Goal: Task Accomplishment & Management: Manage account settings

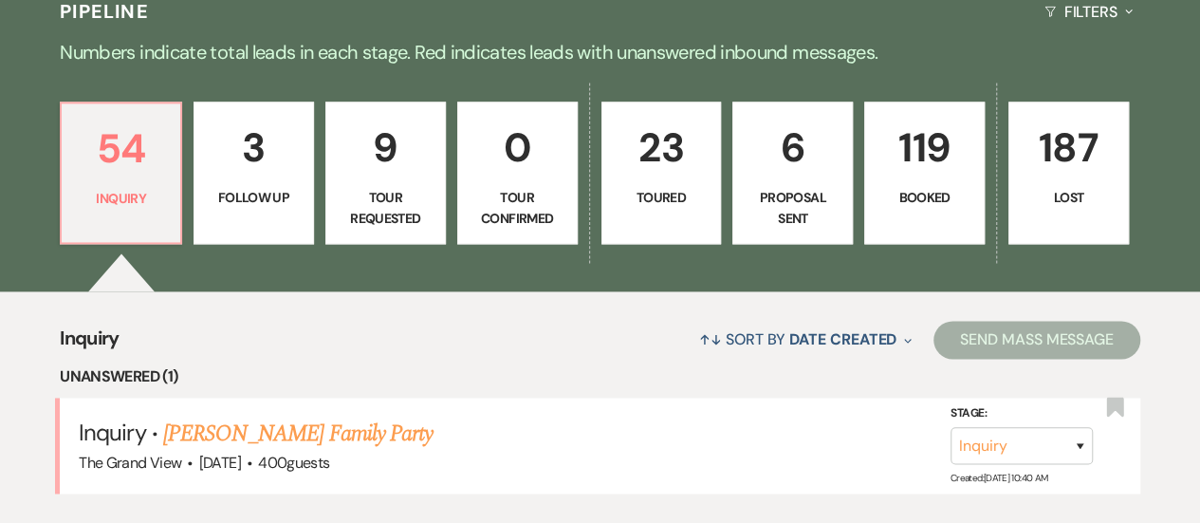
scroll to position [1234, 0]
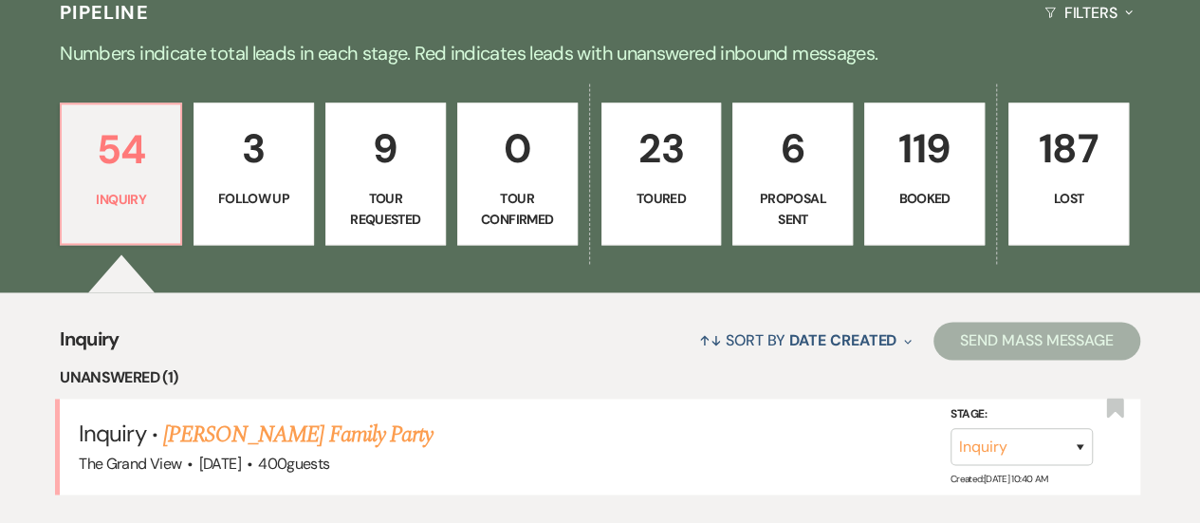
click at [941, 180] on p "119" at bounding box center [925, 149] width 96 height 64
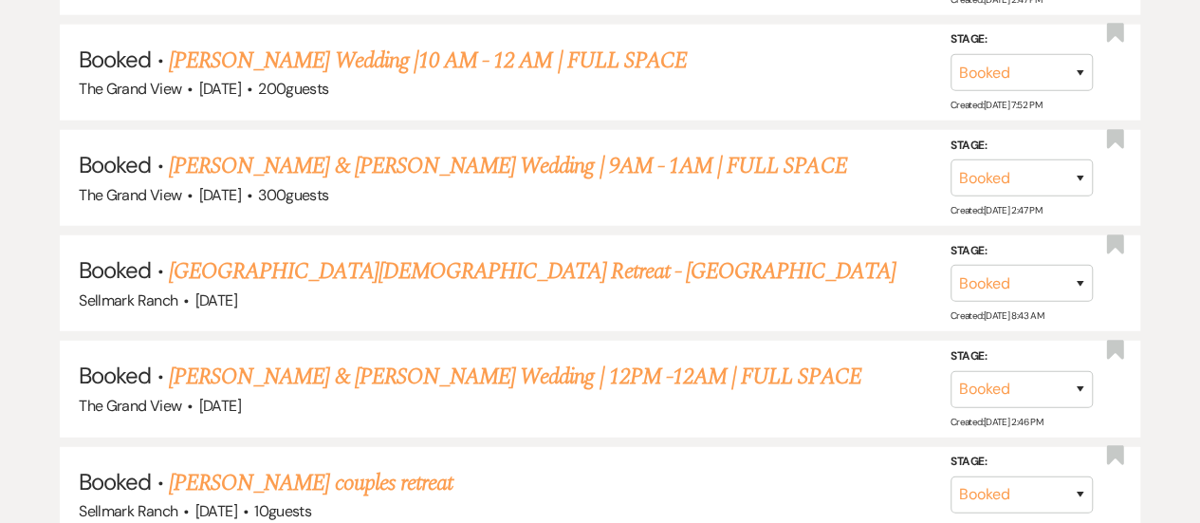
scroll to position [2550, 0]
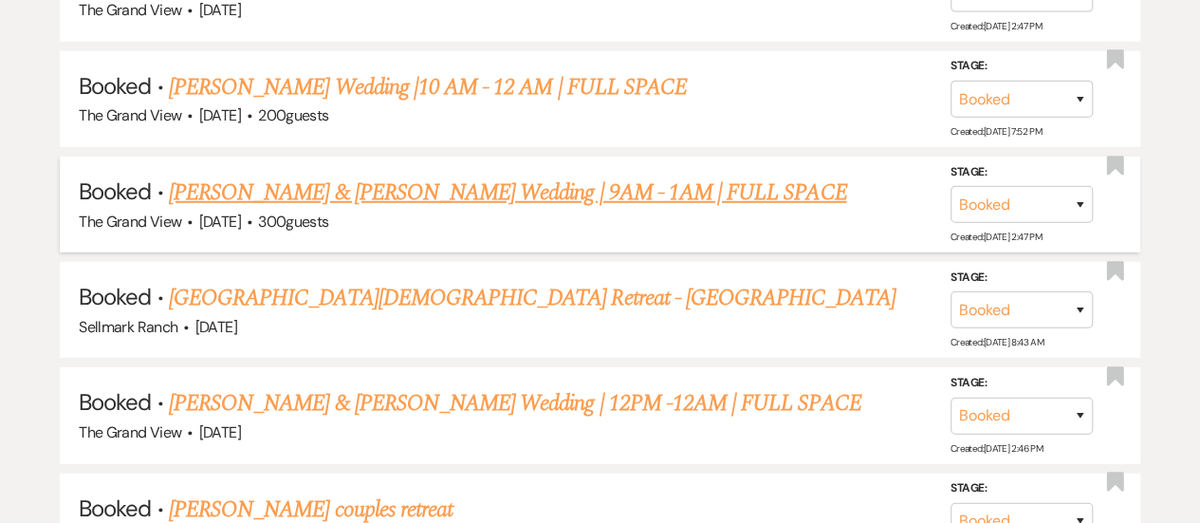
click at [497, 207] on link "[PERSON_NAME] & [PERSON_NAME] Wedding | 9AM - 1AM | FULL SPACE" at bounding box center [507, 193] width 677 height 34
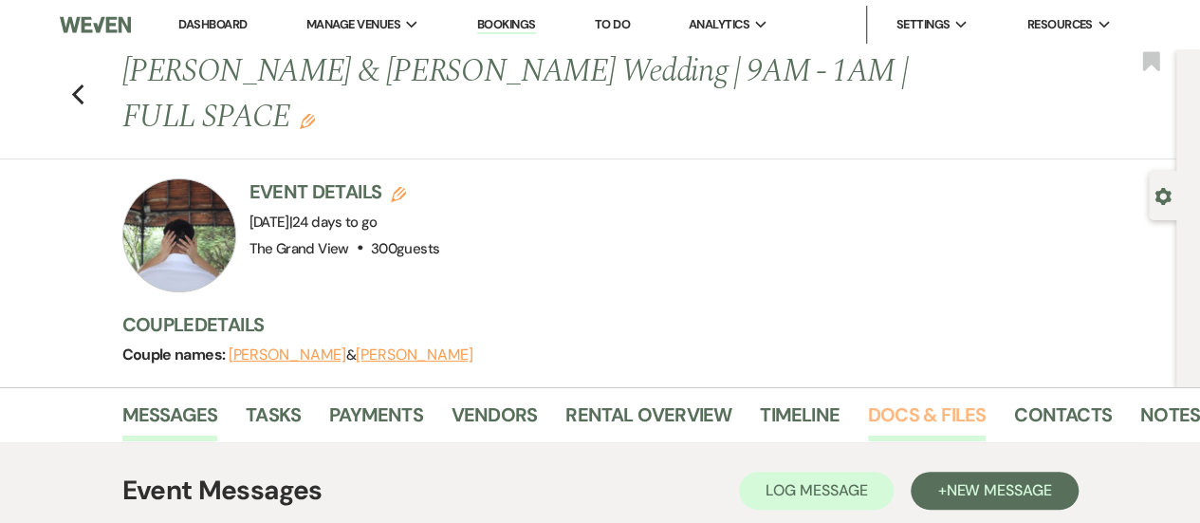
click at [920, 399] on link "Docs & Files" at bounding box center [927, 420] width 118 height 42
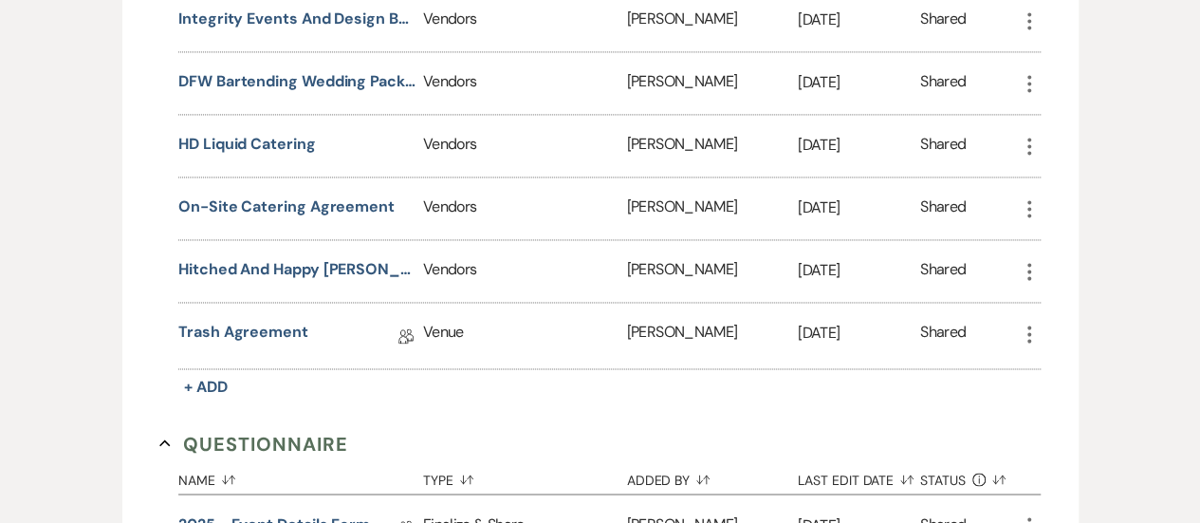
scroll to position [1510, 0]
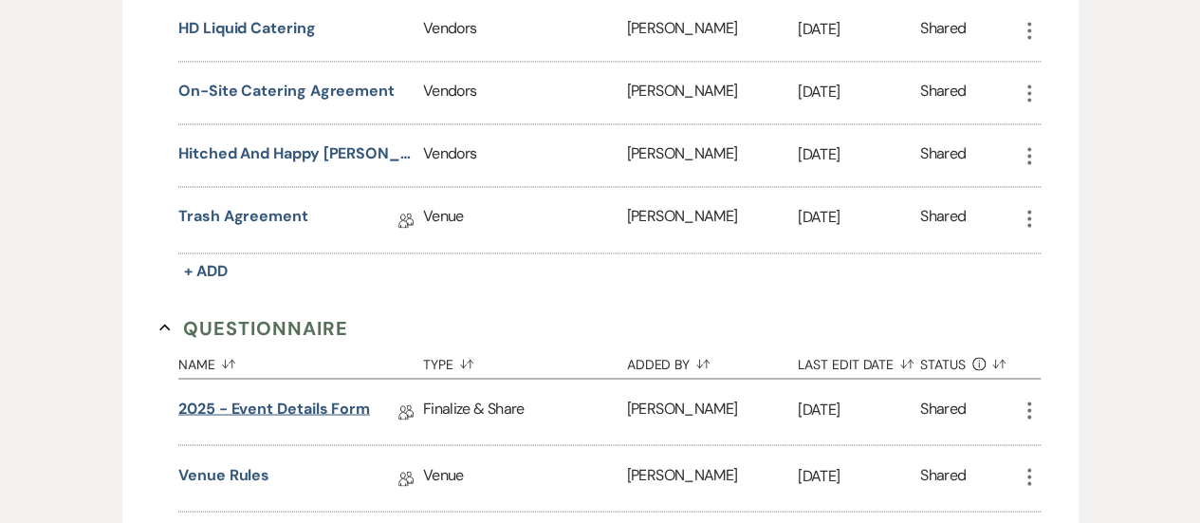
click at [317, 397] on link "2025 - Event Details Form" at bounding box center [274, 411] width 192 height 29
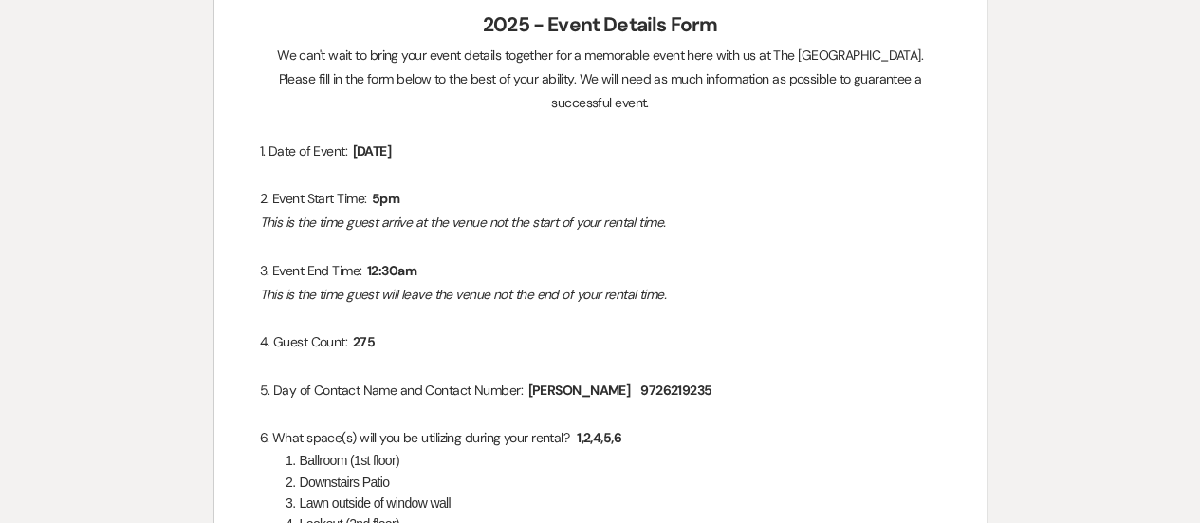
scroll to position [296, 0]
drag, startPoint x: 423, startPoint y: 248, endPoint x: 339, endPoint y: 241, distance: 84.7
click at [339, 258] on p "3. Event End Time: ﻿ 12:30am ﻿" at bounding box center [600, 270] width 681 height 24
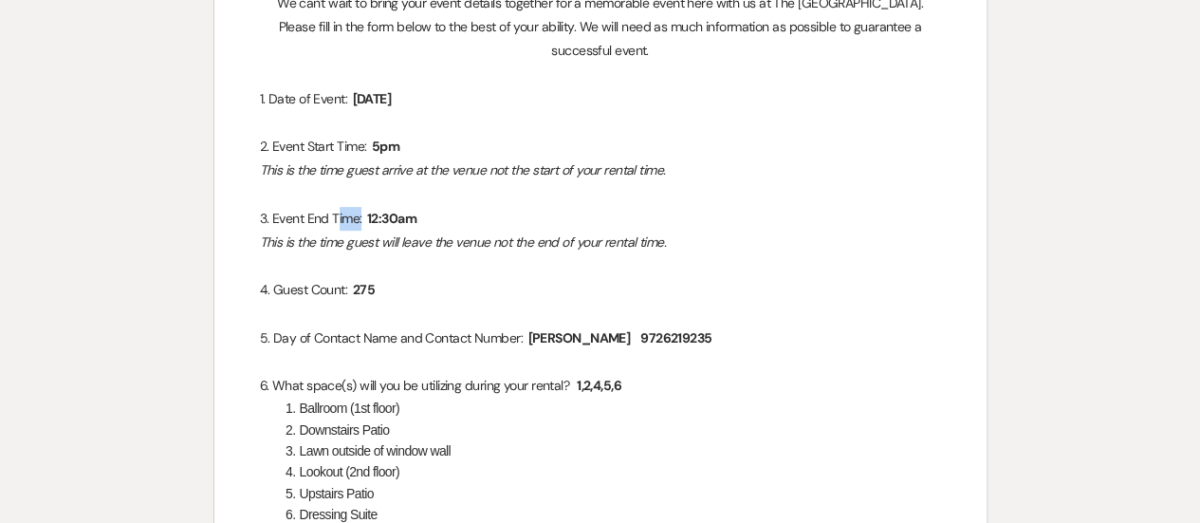
scroll to position [356, 0]
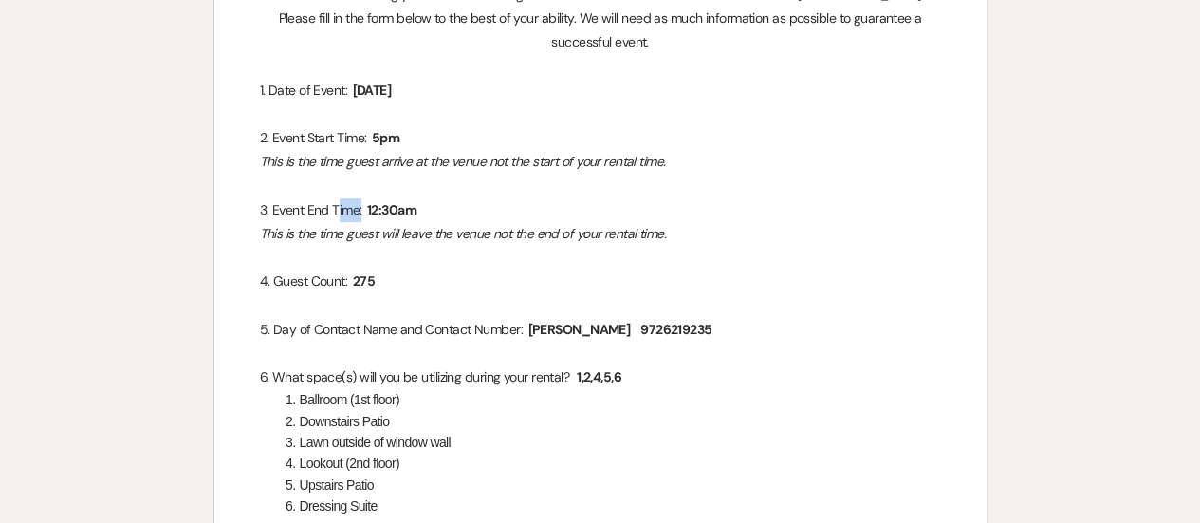
drag, startPoint x: 393, startPoint y: 260, endPoint x: 351, endPoint y: 260, distance: 41.7
click at [351, 269] on p "4. Guest Count: ﻿ 275 ﻿" at bounding box center [600, 281] width 681 height 24
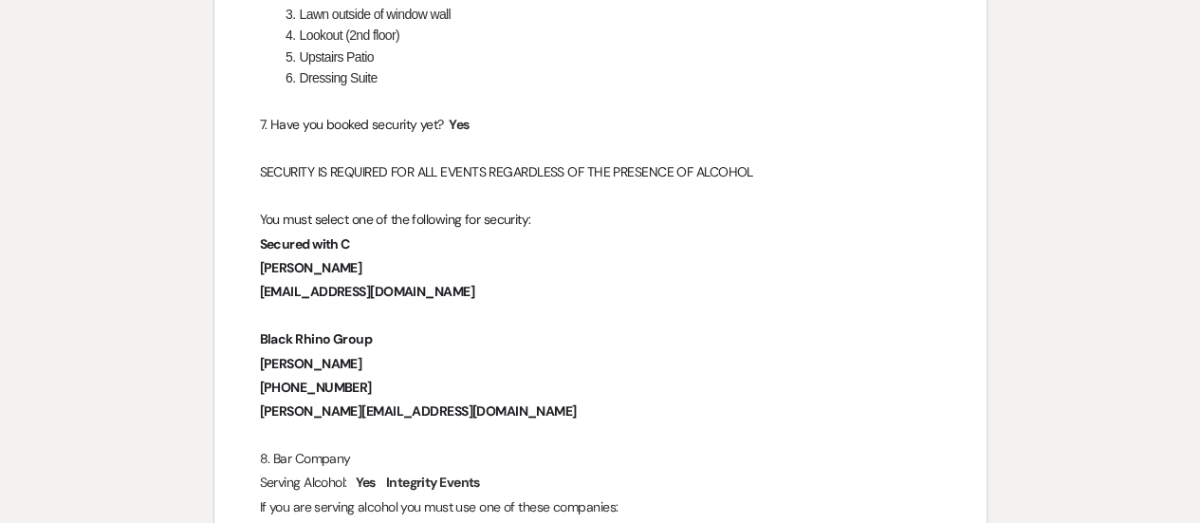
scroll to position [0, 0]
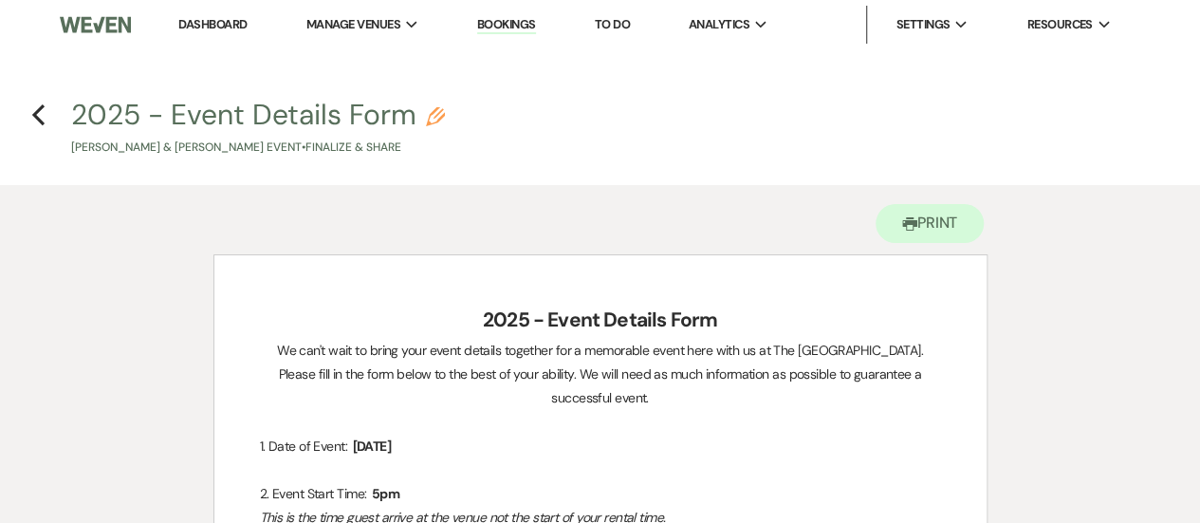
click at [210, 29] on link "Dashboard" at bounding box center [212, 24] width 68 height 16
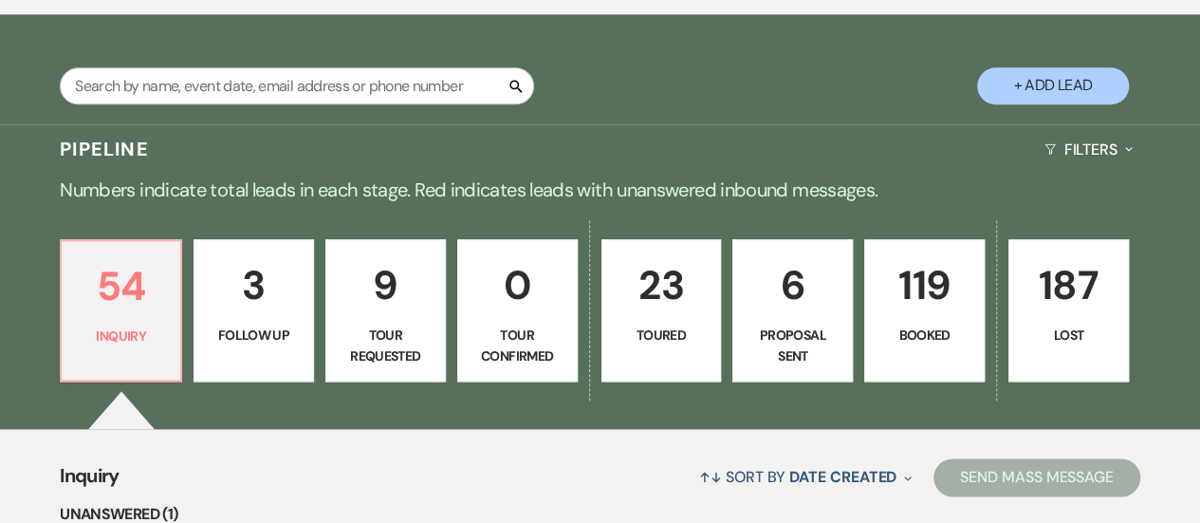
scroll to position [1104, 0]
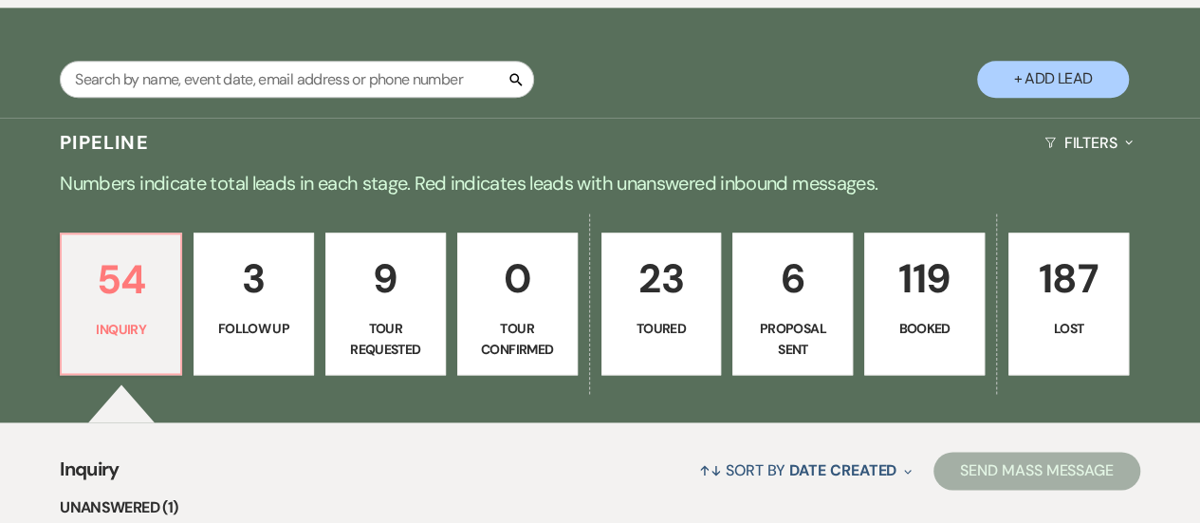
click at [925, 339] on p "Booked" at bounding box center [925, 328] width 96 height 21
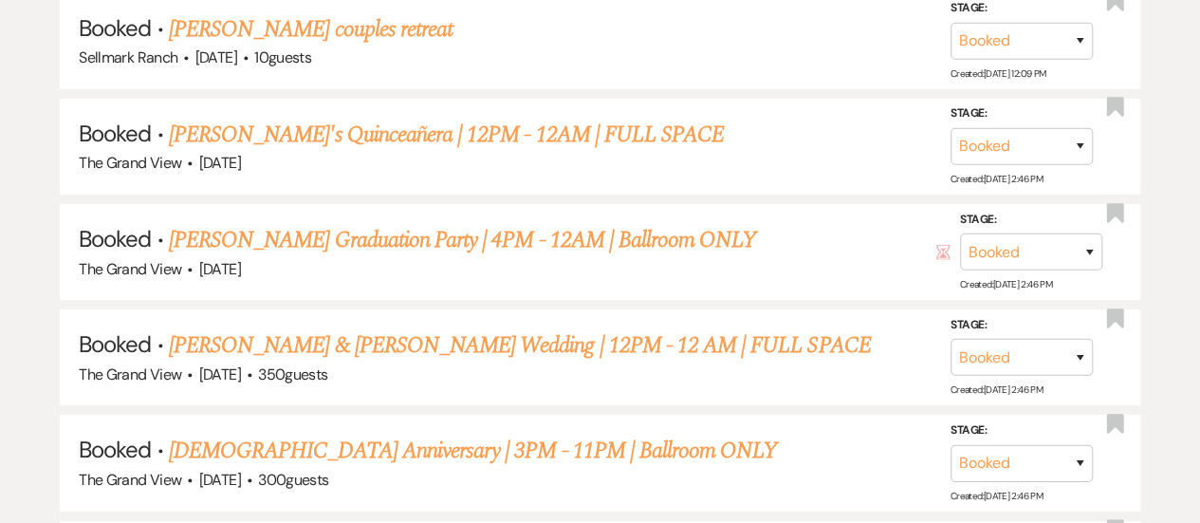
scroll to position [3028, 0]
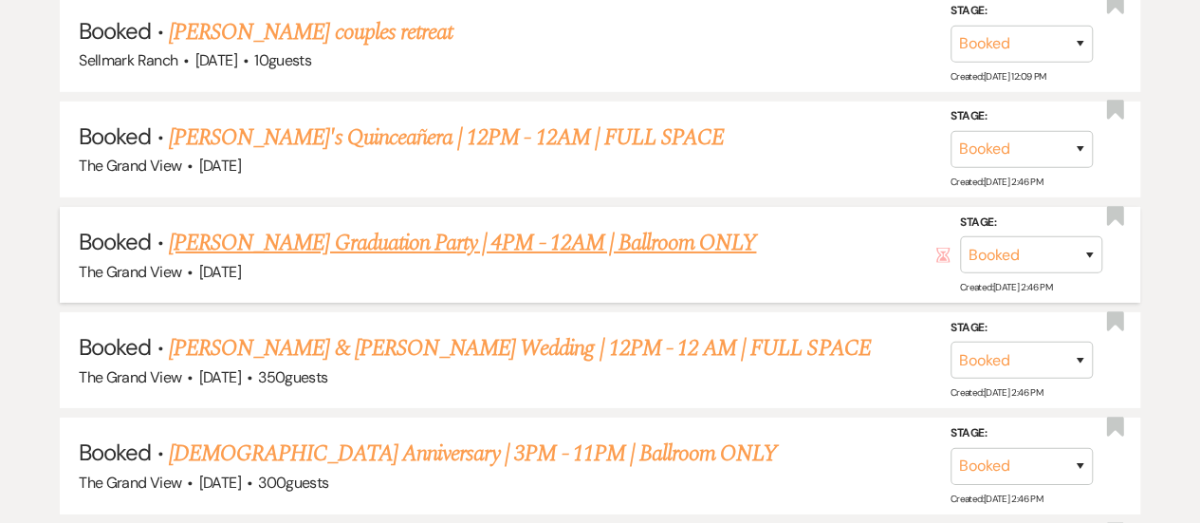
click at [638, 260] on link "[PERSON_NAME] Graduation Party | 4PM - 12AM | Ballroom ONLY" at bounding box center [462, 243] width 587 height 34
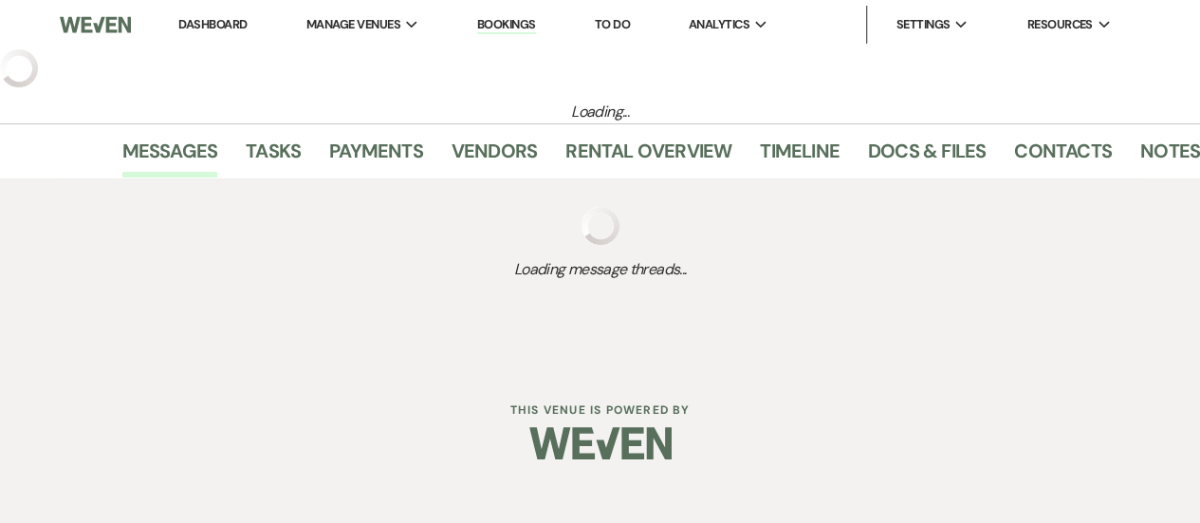
select select "12"
select select "13"
